Goal: Transaction & Acquisition: Purchase product/service

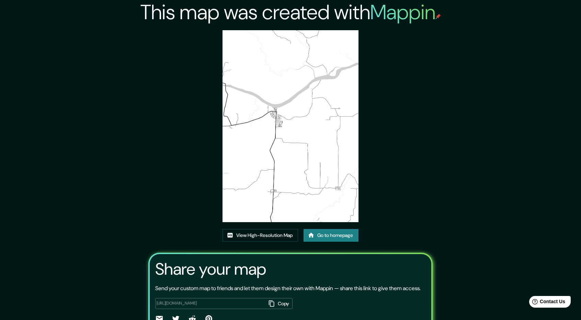
click at [346, 238] on link "Go to homepage" at bounding box center [330, 235] width 55 height 13
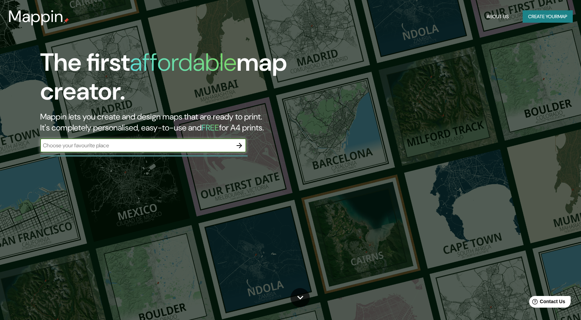
click at [158, 145] on input "text" at bounding box center [136, 145] width 192 height 8
click at [67, 147] on input "text" at bounding box center [136, 145] width 192 height 8
click at [218, 148] on input "text" at bounding box center [136, 145] width 192 height 8
type input "lago agrio"
click at [239, 146] on icon "button" at bounding box center [238, 145] width 5 height 5
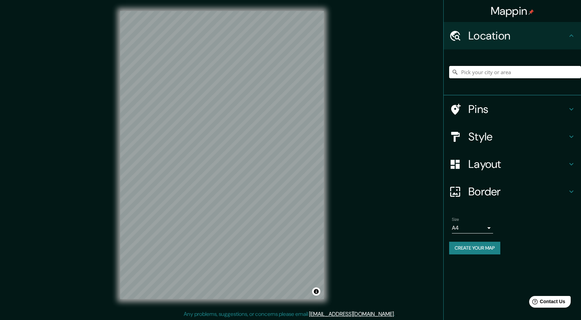
click at [489, 73] on input "Pick your city or area" at bounding box center [515, 72] width 132 height 12
type input "Lago Agrio, Sucumbíos, Ecuador"
click at [509, 137] on h4 "Style" at bounding box center [517, 137] width 99 height 14
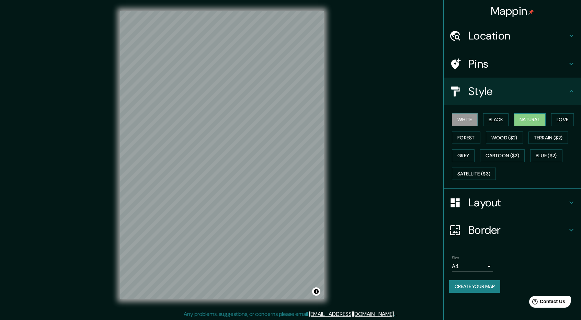
click at [530, 116] on button "Natural" at bounding box center [530, 119] width 32 height 13
click at [565, 116] on button "Love" at bounding box center [562, 119] width 23 height 13
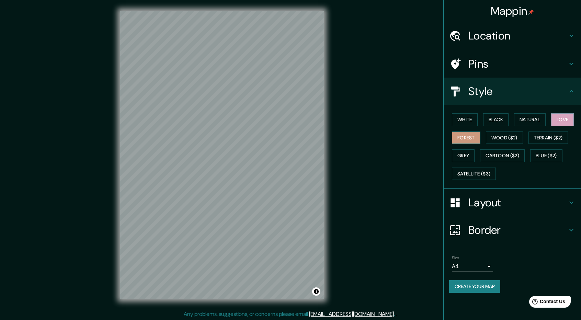
click at [470, 135] on button "Forest" at bounding box center [466, 137] width 28 height 13
click at [498, 134] on button "Wood ($2)" at bounding box center [504, 137] width 37 height 13
click at [470, 155] on button "Grey" at bounding box center [463, 155] width 23 height 13
click at [467, 137] on button "Forest" at bounding box center [466, 137] width 28 height 13
click at [483, 283] on button "Create your map" at bounding box center [474, 286] width 51 height 13
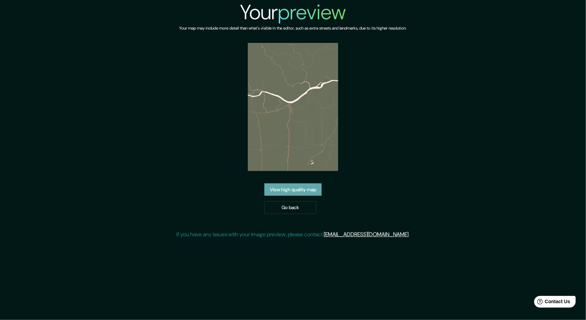
click at [309, 187] on link "View high quality map" at bounding box center [292, 189] width 57 height 13
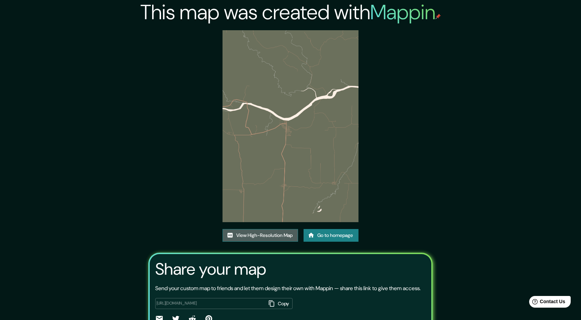
click at [280, 235] on link "View High-Resolution Map" at bounding box center [260, 235] width 76 height 13
